Goal: Find specific page/section: Find specific page/section

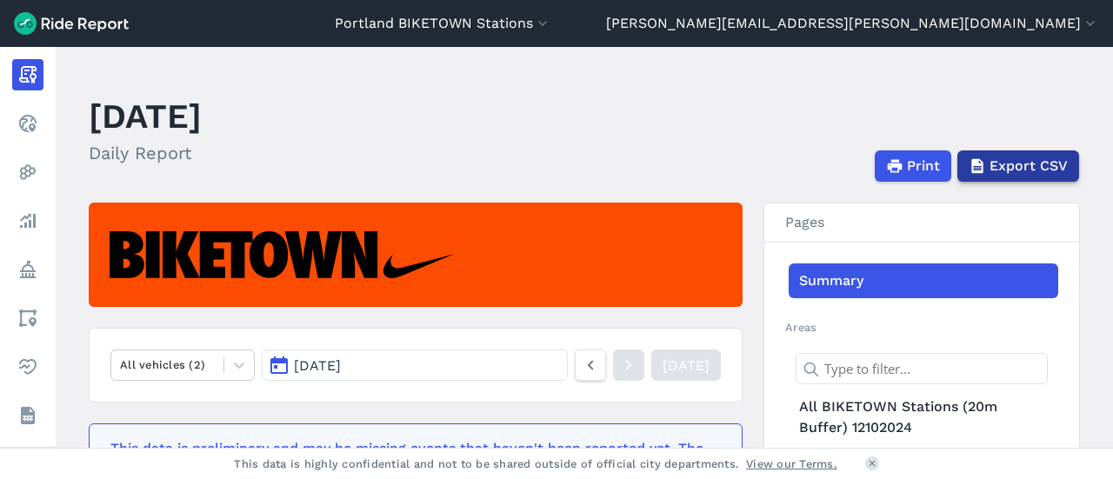
click at [1006, 156] on span "Export CSV" at bounding box center [1029, 166] width 78 height 21
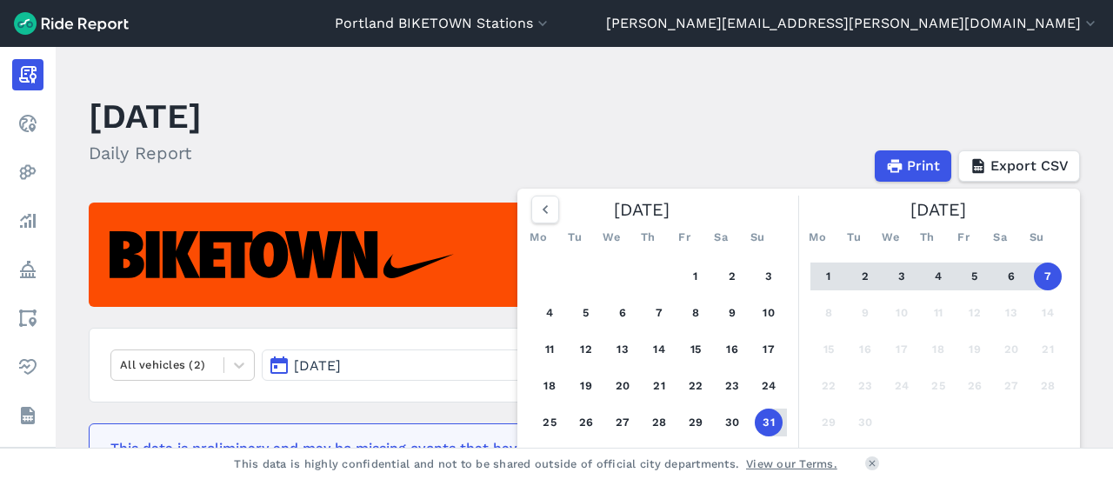
click at [704, 114] on header "[DATE] Daily Report Print Export CSV [DATE] Mo Tu We Th Fr Sa Su 1 2 3 4 5 6 7 …" at bounding box center [595, 135] width 1012 height 93
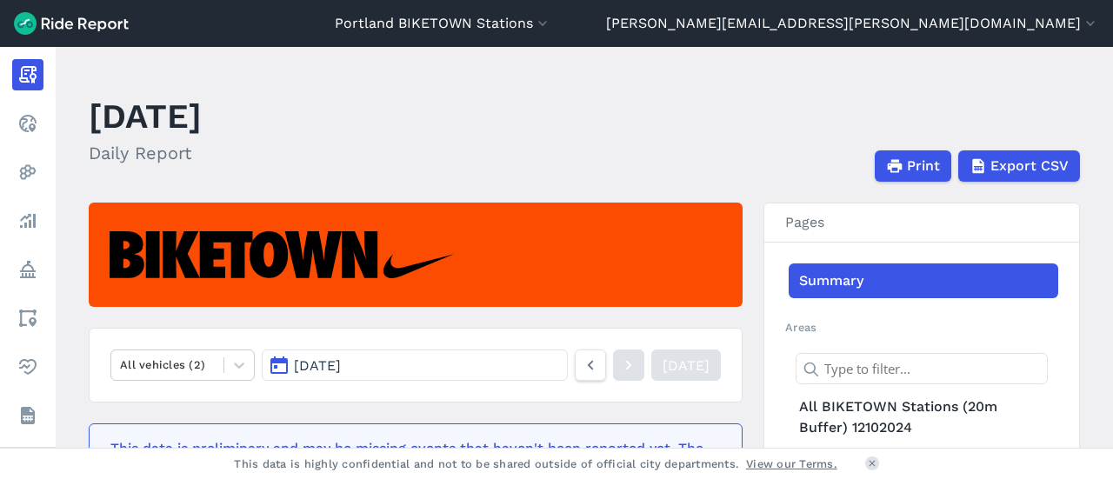
scroll to position [174, 0]
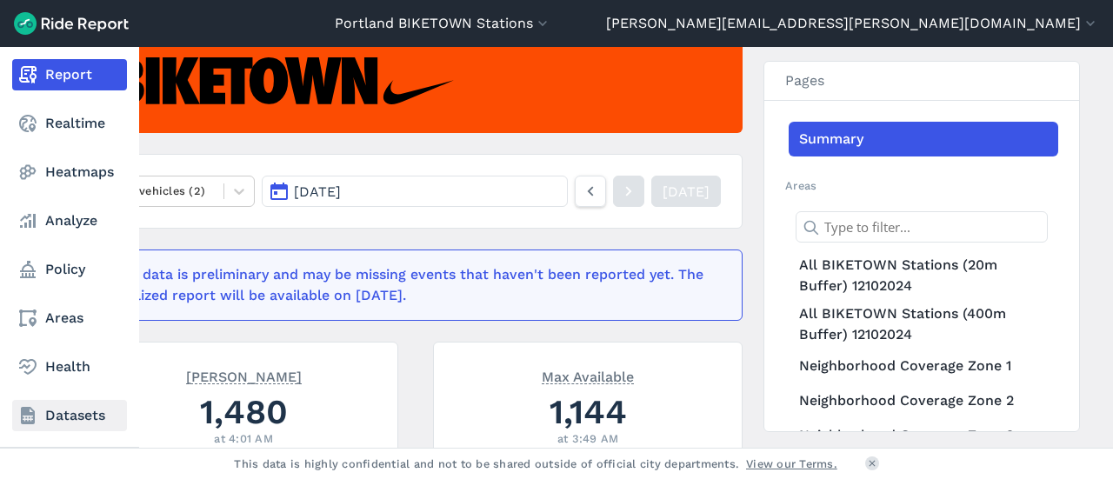
click at [56, 418] on link "Datasets" at bounding box center [69, 415] width 115 height 31
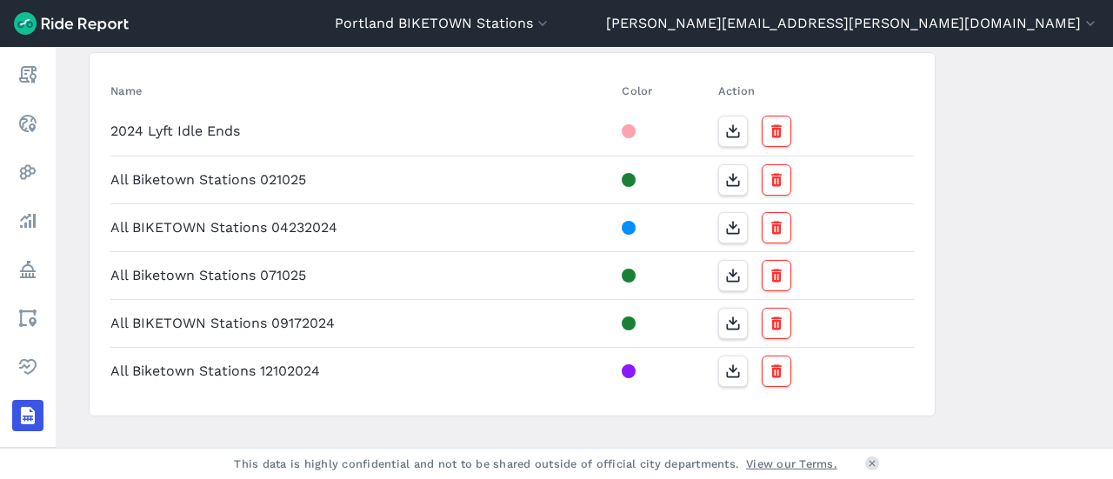
scroll to position [155, 0]
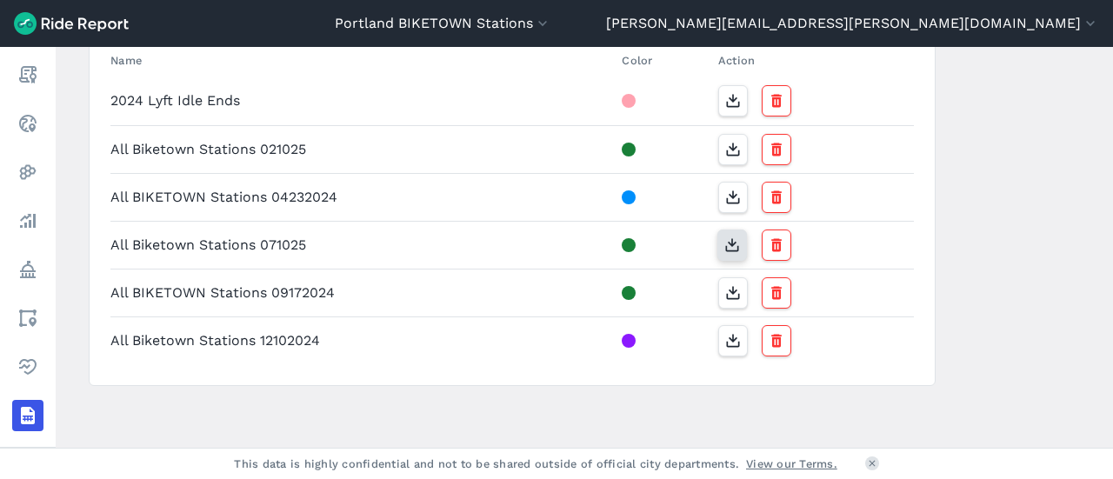
click at [727, 250] on use "button" at bounding box center [731, 244] width 13 height 13
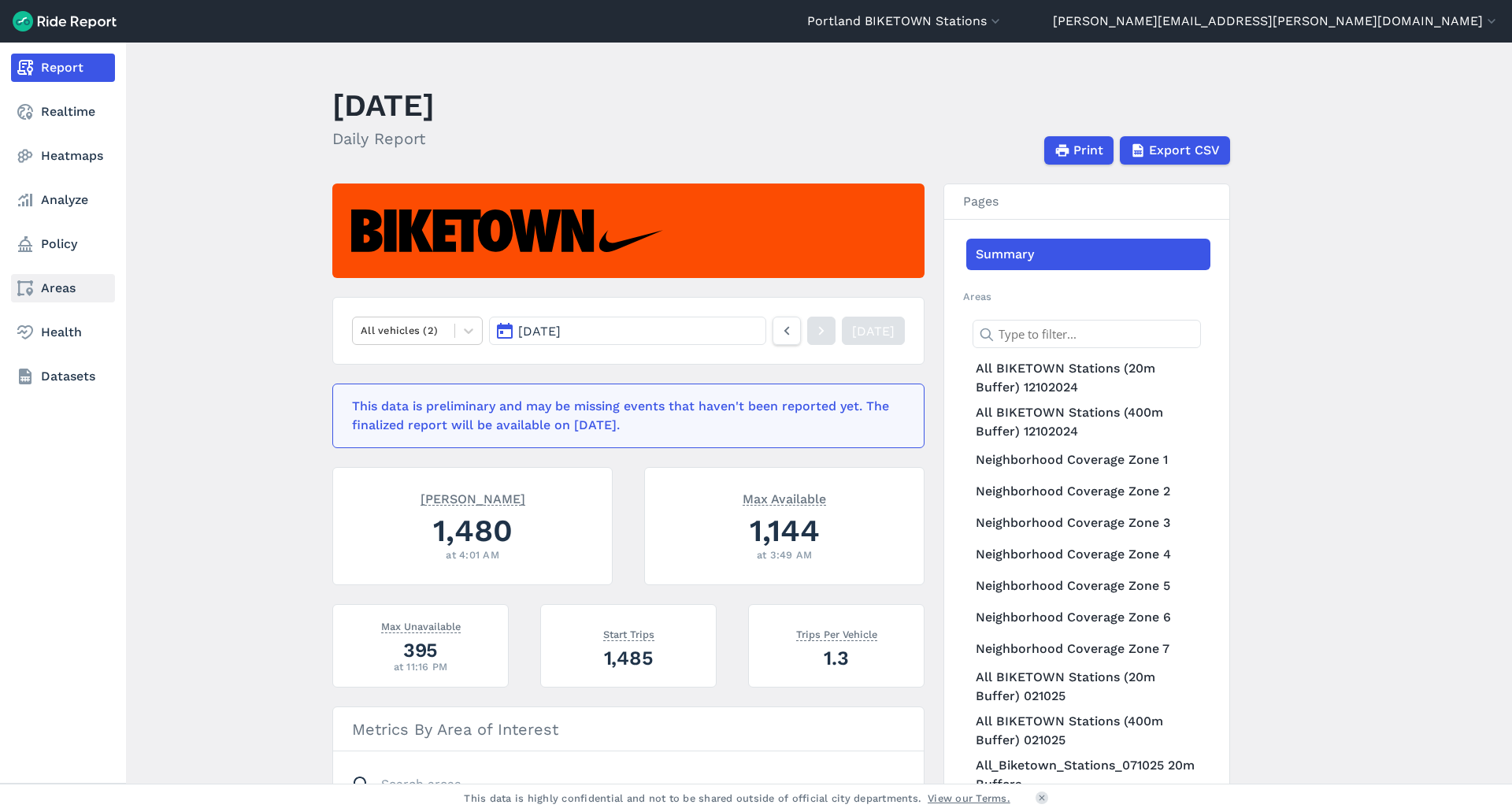
click at [71, 294] on link "Areas" at bounding box center [62, 288] width 104 height 28
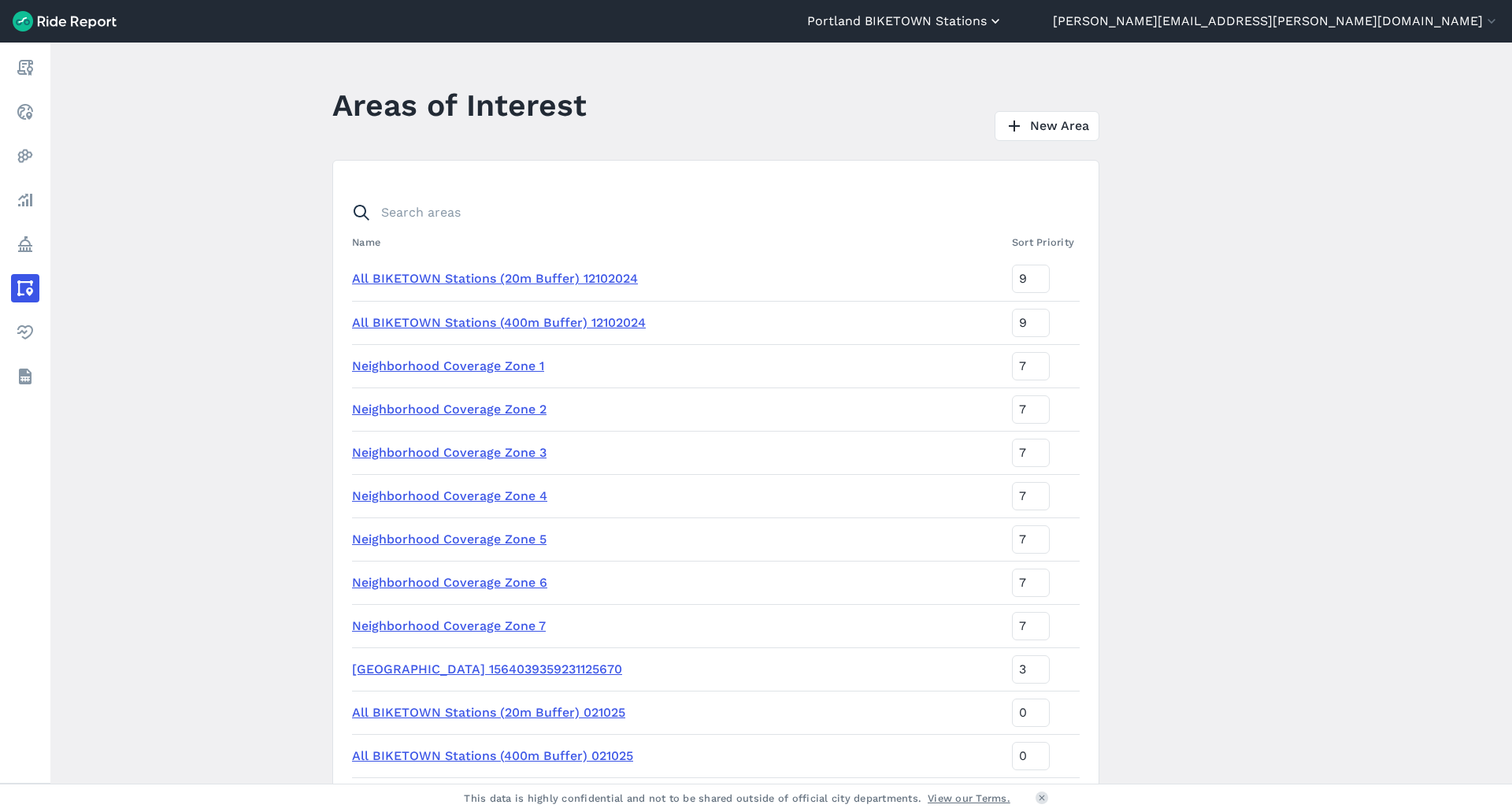
click at [1003, 19] on button "Portland BIKETOWN Stations" at bounding box center [905, 21] width 196 height 19
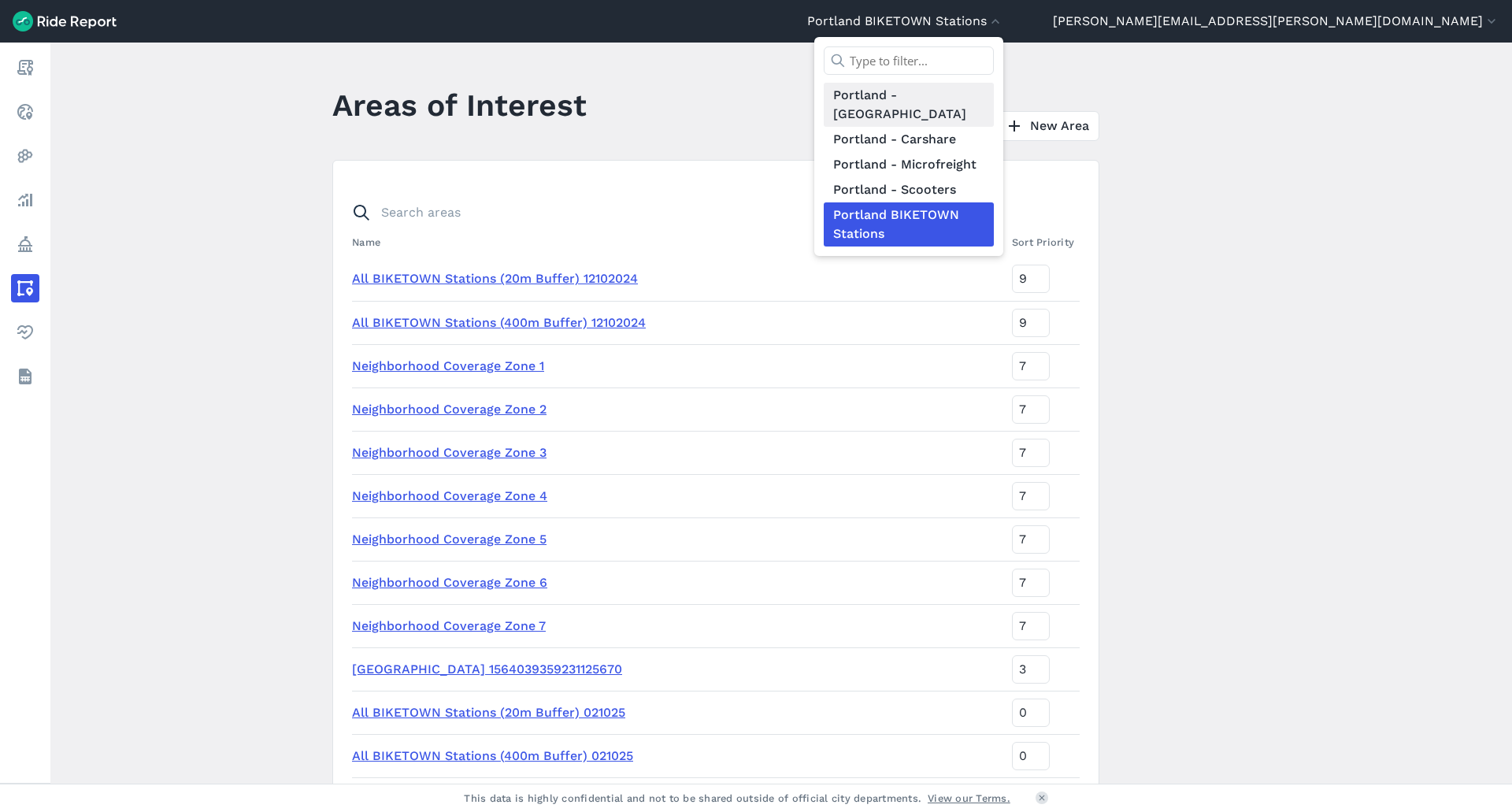
click at [994, 91] on link "Portland - [GEOGRAPHIC_DATA]" at bounding box center [909, 104] width 170 height 44
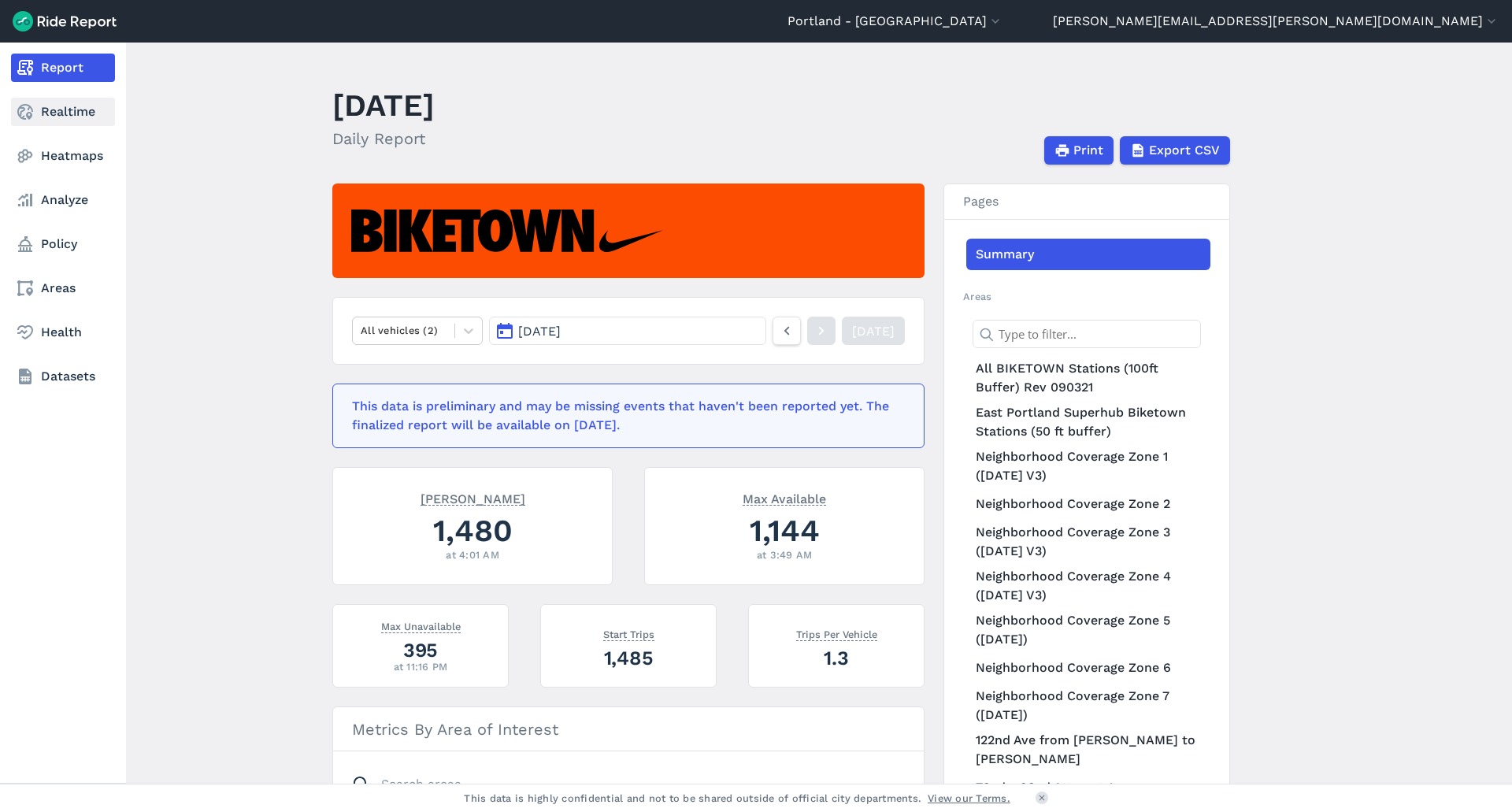
click at [55, 120] on link "Realtime" at bounding box center [62, 111] width 104 height 28
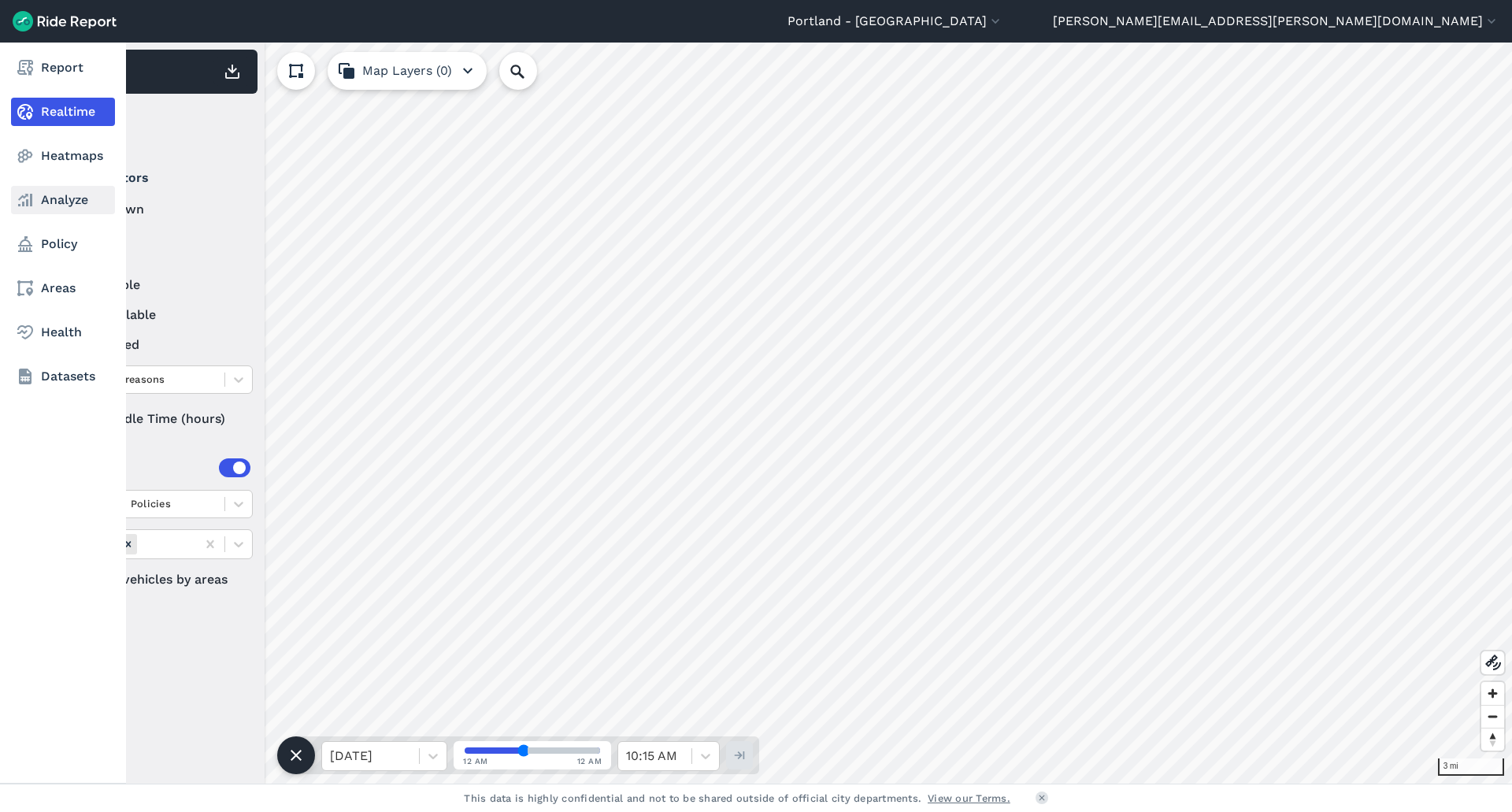
click at [57, 196] on link "Analyze" at bounding box center [62, 199] width 104 height 28
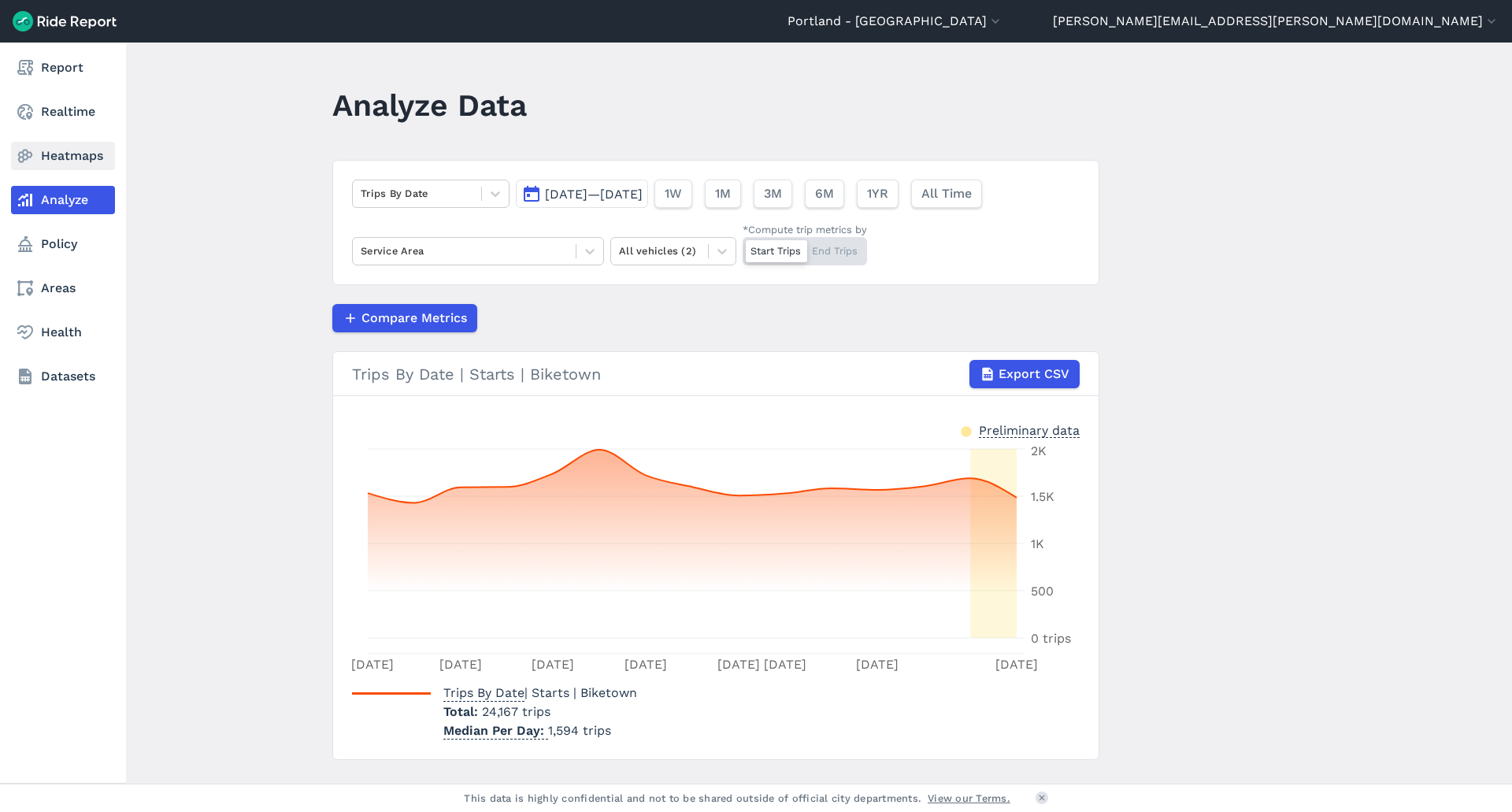
click at [57, 163] on link "Heatmaps" at bounding box center [62, 156] width 104 height 28
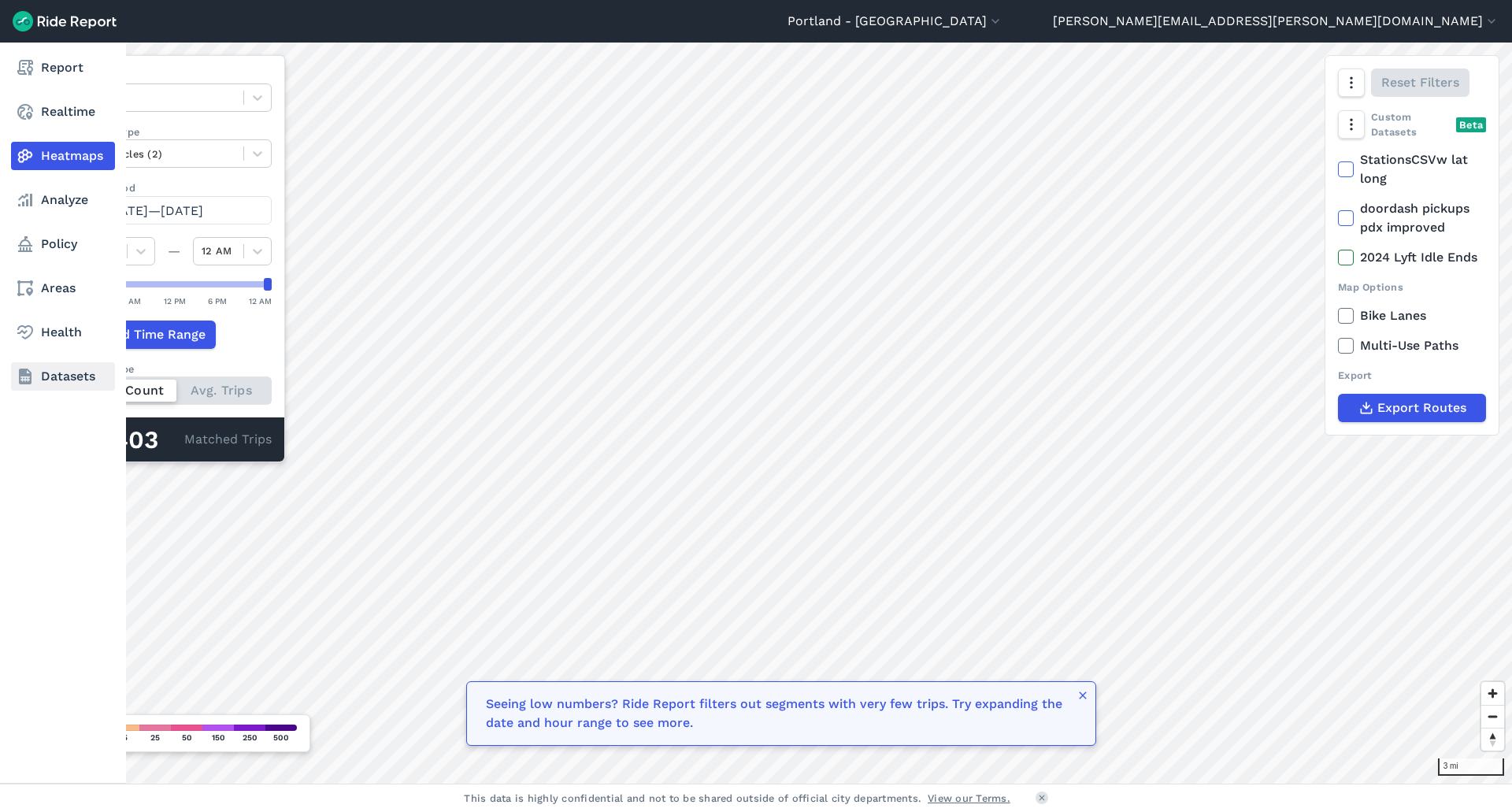
click at [60, 368] on link "Datasets" at bounding box center [62, 376] width 104 height 28
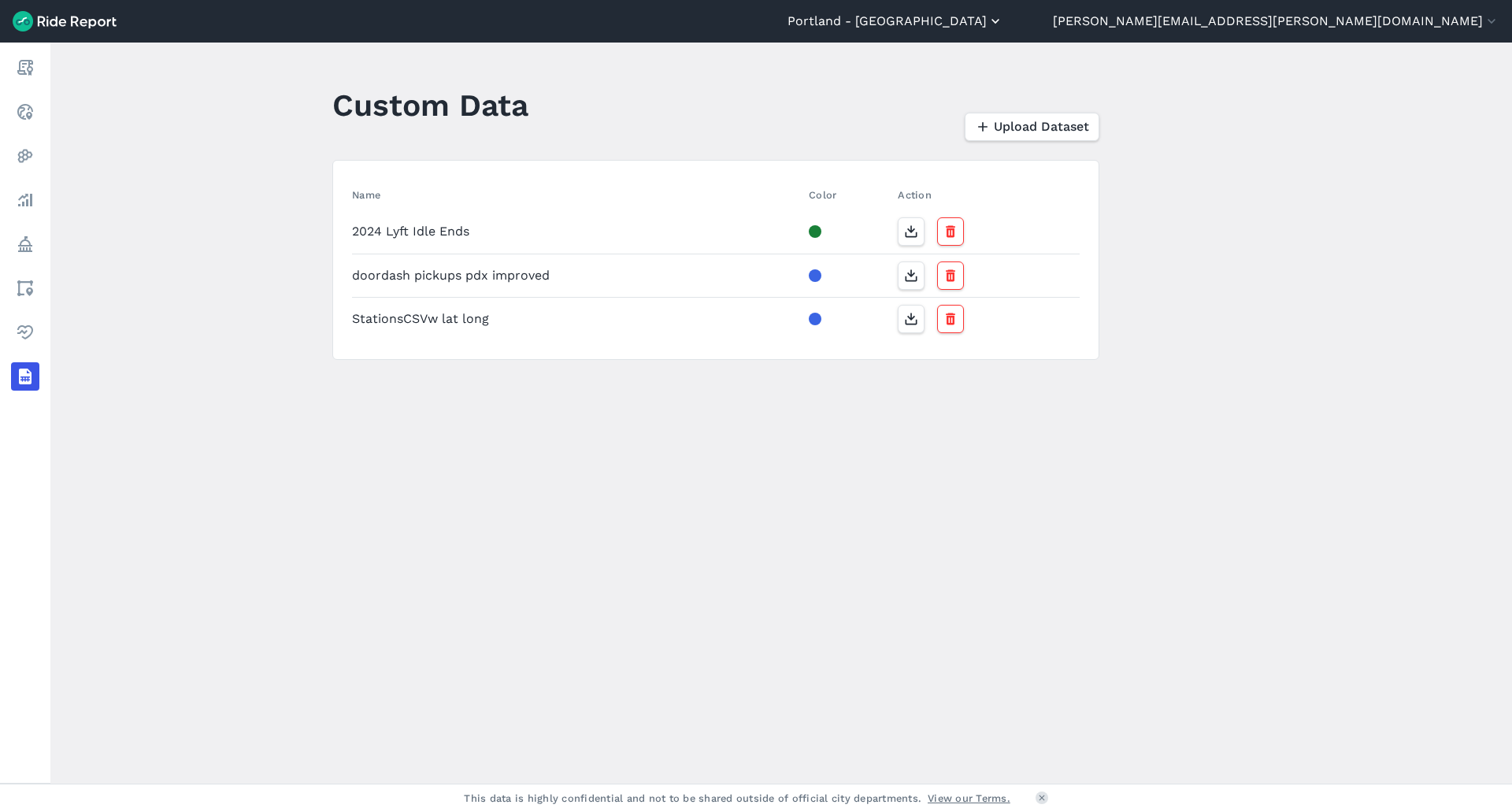
click at [1003, 19] on button "Portland - [GEOGRAPHIC_DATA]" at bounding box center [895, 21] width 215 height 19
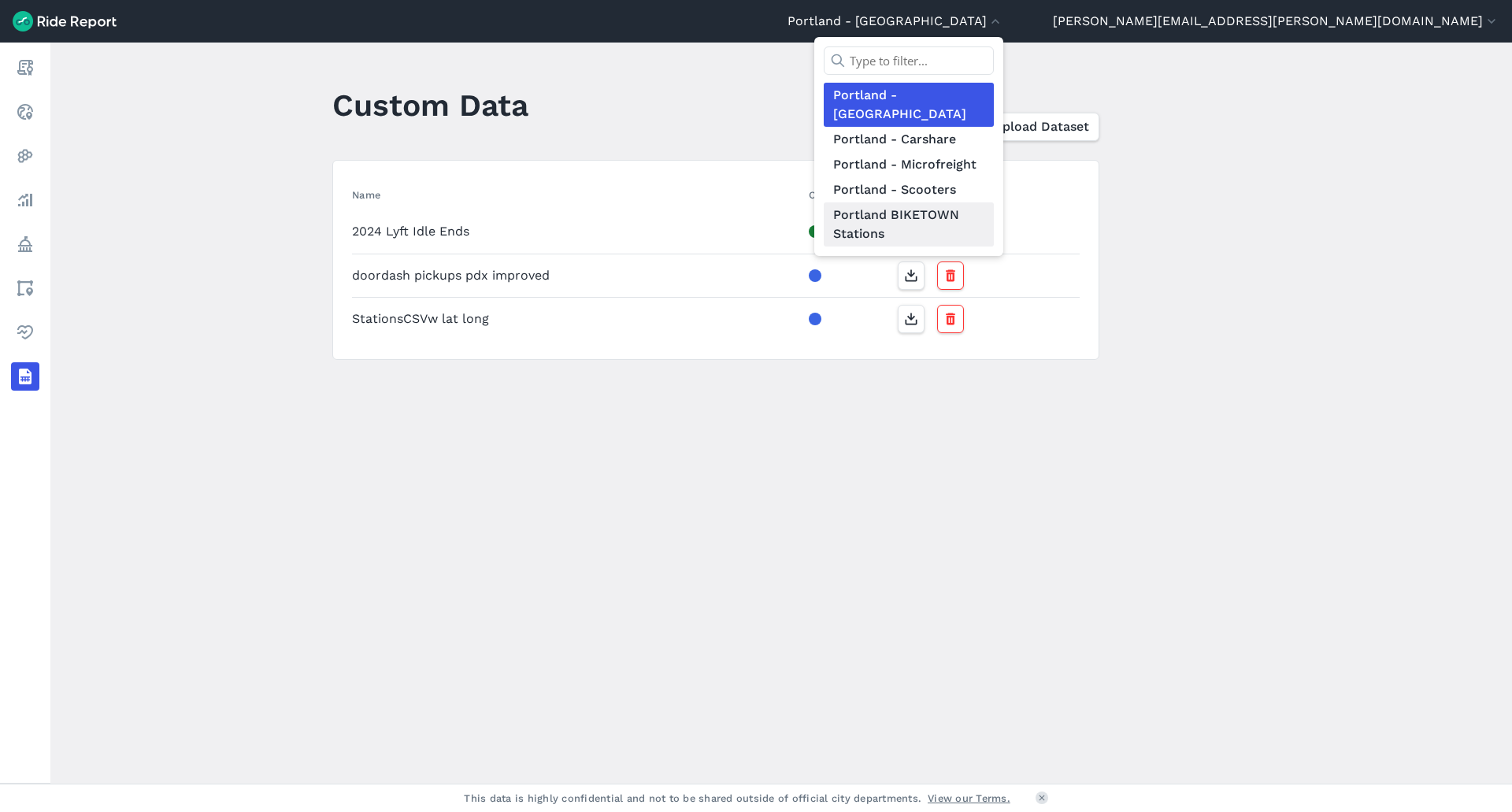
click at [994, 212] on link "Portland BIKETOWN Stations" at bounding box center [909, 224] width 170 height 44
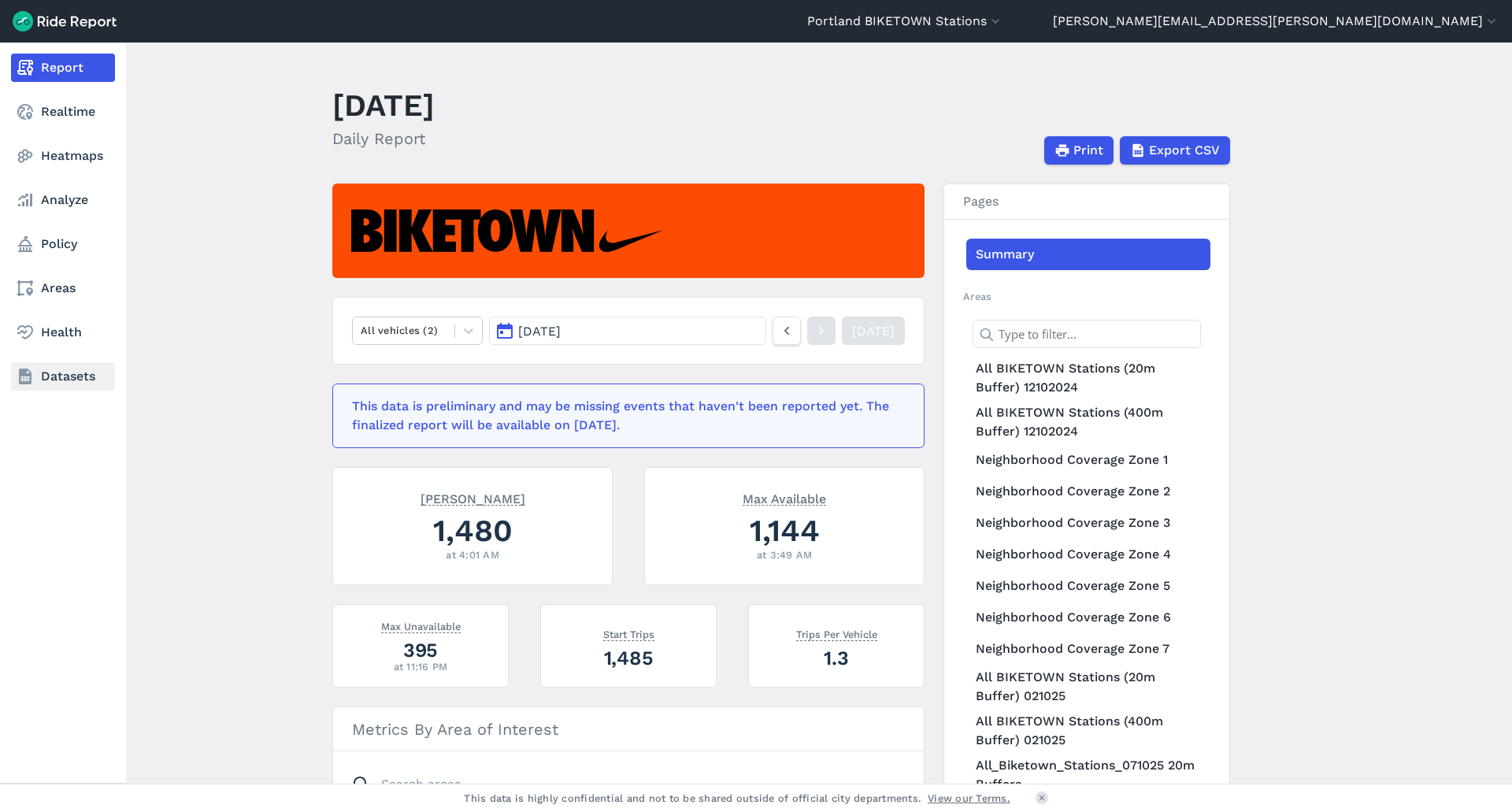
click at [68, 372] on link "Datasets" at bounding box center [62, 376] width 104 height 28
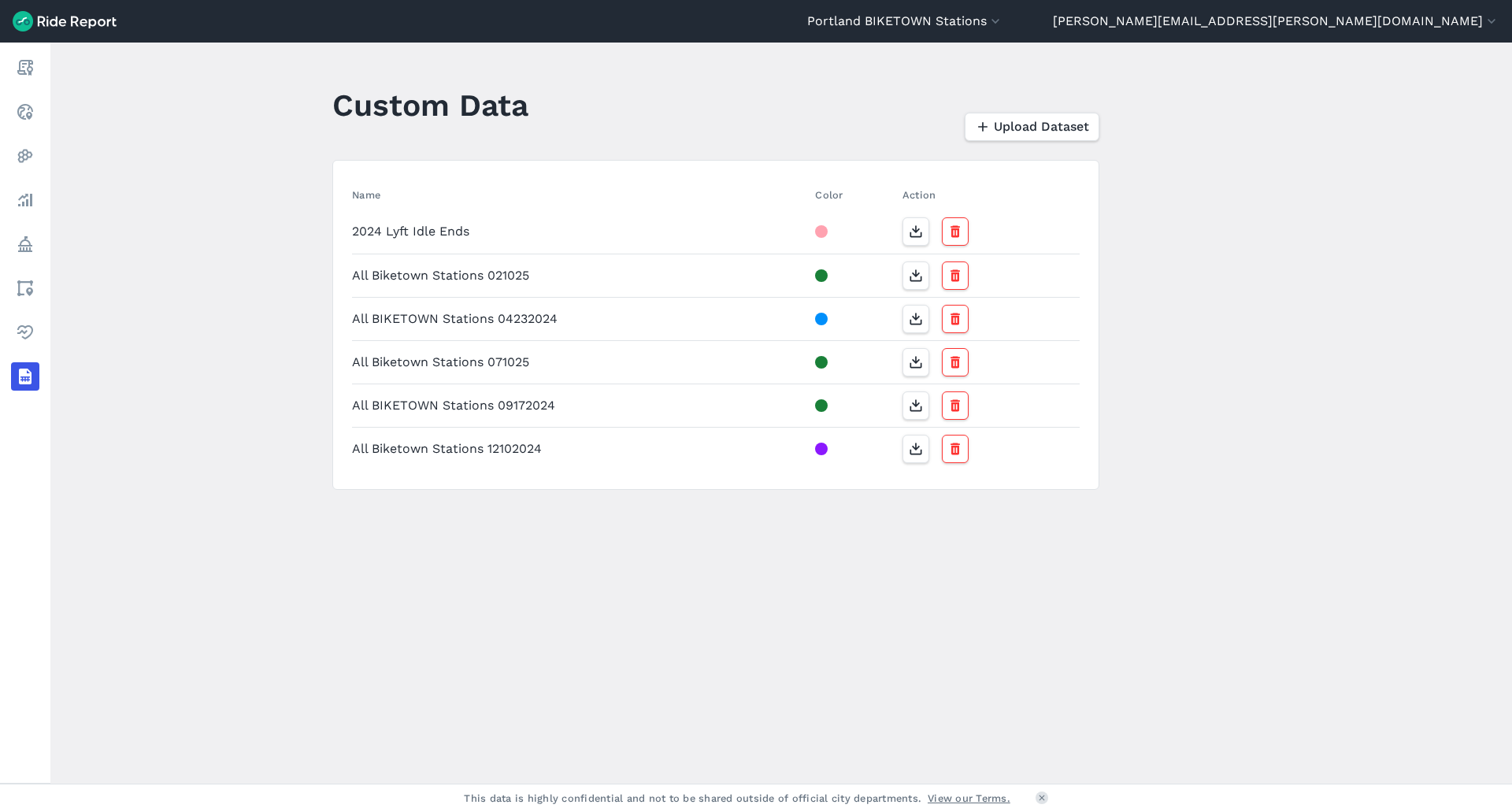
click at [441, 379] on td "All Biketown Stations 071025" at bounding box center [580, 362] width 456 height 43
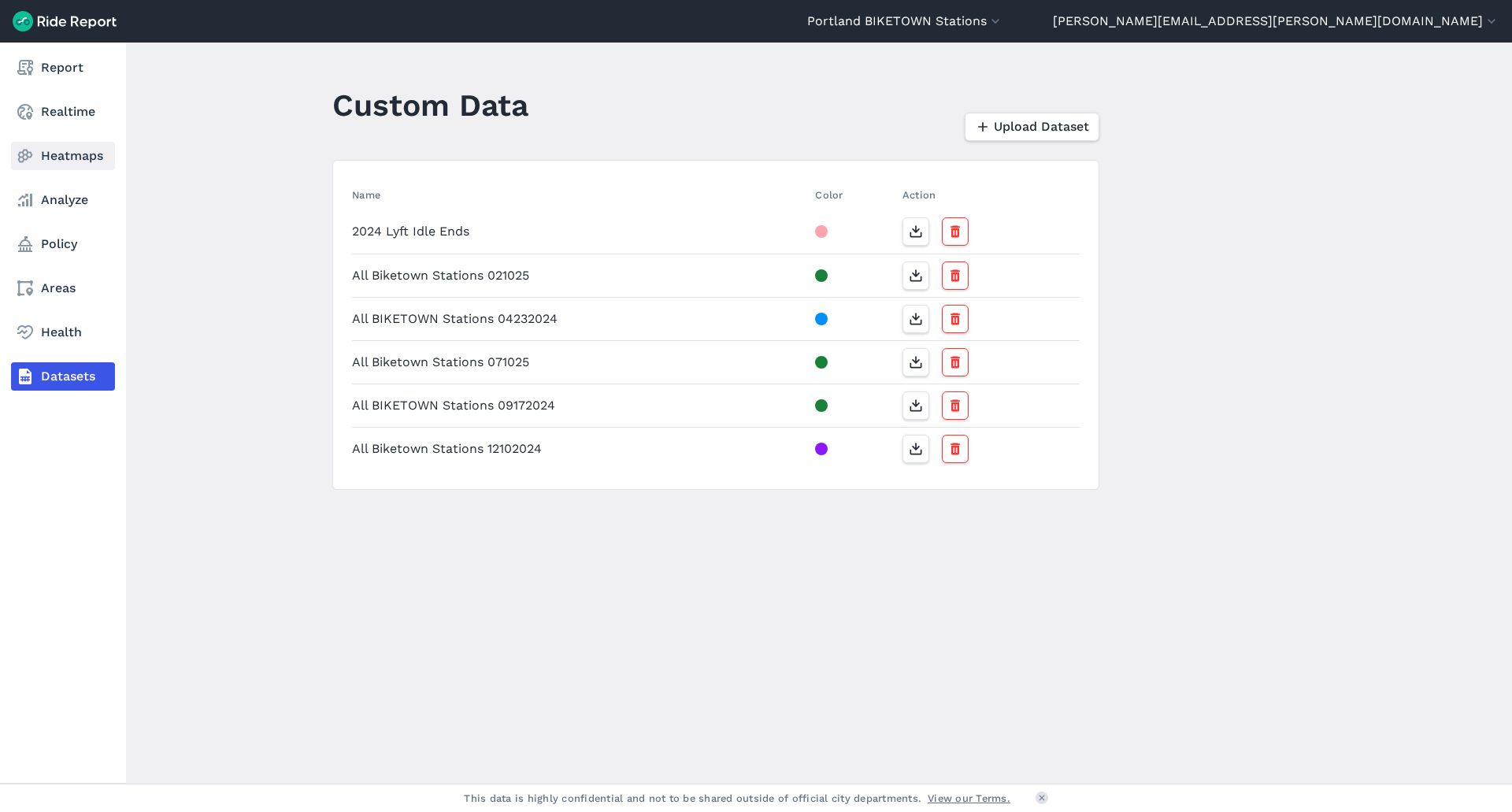
click at [45, 164] on link "Heatmaps" at bounding box center [62, 156] width 104 height 28
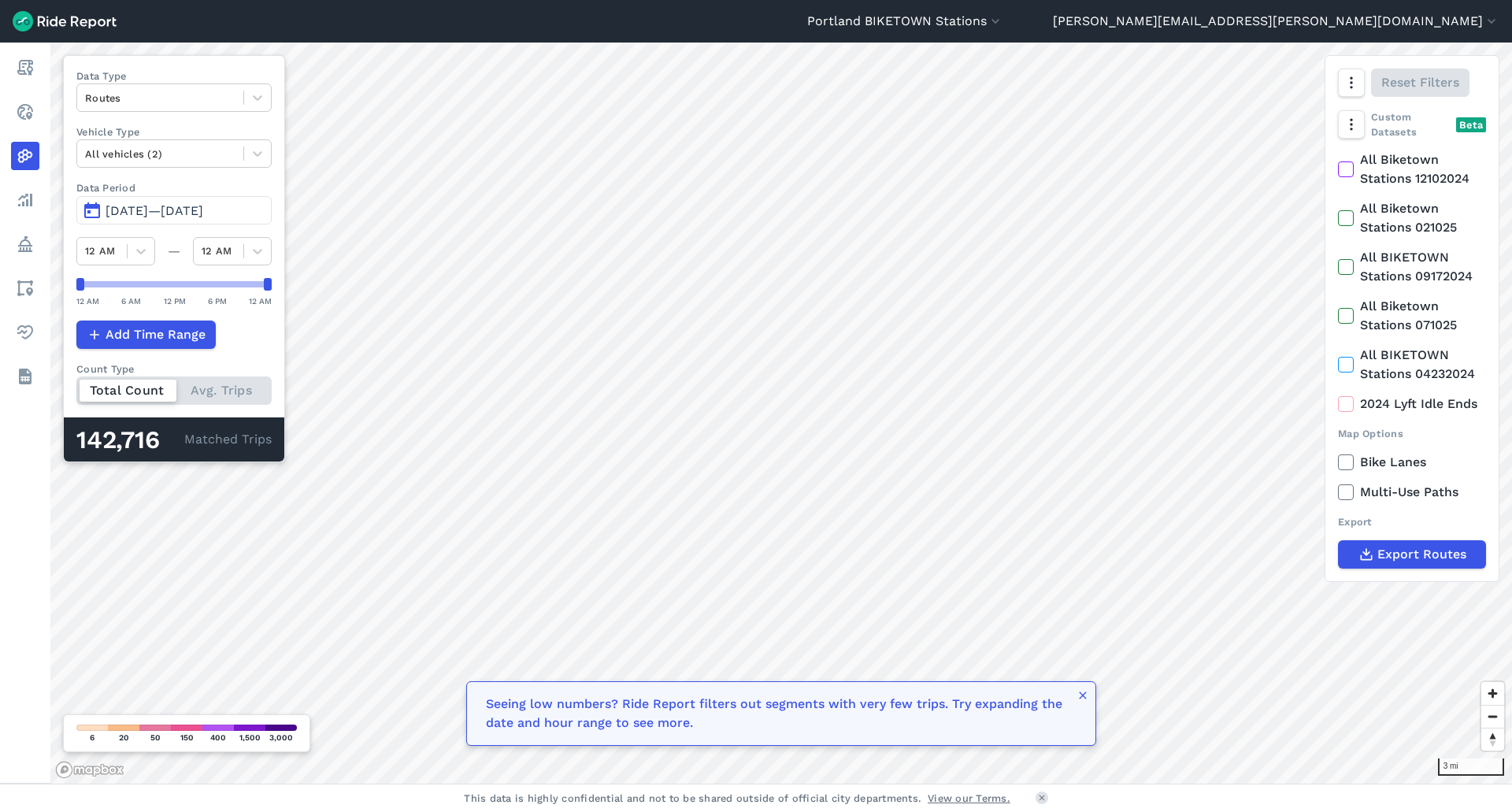
click at [1370, 322] on label "All Biketown Stations 071025" at bounding box center [1412, 316] width 148 height 38
click at [1338, 307] on input "All Biketown Stations 071025" at bounding box center [1338, 301] width 0 height 10
click at [710, 811] on html "Portland BIKETOWN Stations Portland - BIKETOWN Portland - Carshare Portland - M…" at bounding box center [756, 406] width 1512 height 812
click at [1392, 180] on label "All Biketown Stations 071025" at bounding box center [1412, 169] width 148 height 38
click at [1338, 160] on input "All Biketown Stations 071025" at bounding box center [1338, 155] width 0 height 10
